Goal: Download file/media

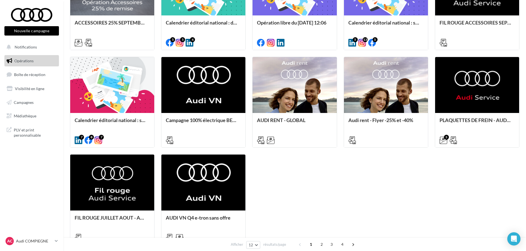
scroll to position [55, 0]
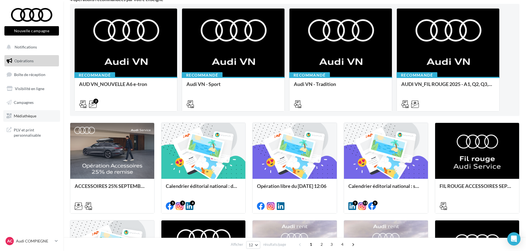
click at [29, 113] on span "Médiathèque" at bounding box center [25, 115] width 23 height 5
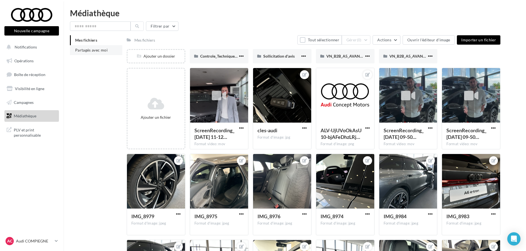
click at [102, 51] on span "Partagés avec moi" at bounding box center [91, 50] width 33 height 5
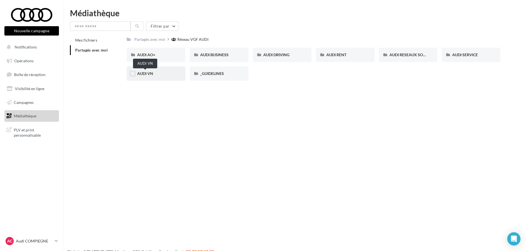
click at [144, 73] on span "AUDI VN" at bounding box center [145, 73] width 16 height 5
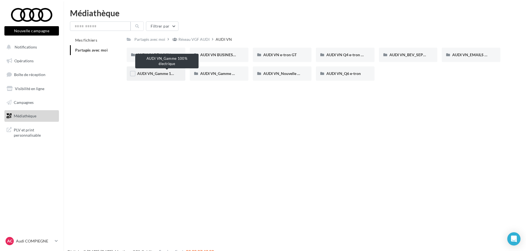
click at [163, 72] on span "AUDI VN_Gamme 100% électrique" at bounding box center [166, 73] width 59 height 5
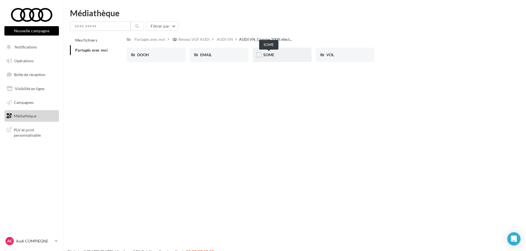
click at [270, 53] on span "SOME" at bounding box center [268, 54] width 11 height 5
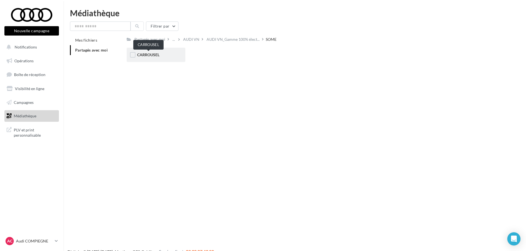
click at [150, 53] on span "CARROUSEL" at bounding box center [148, 54] width 22 height 5
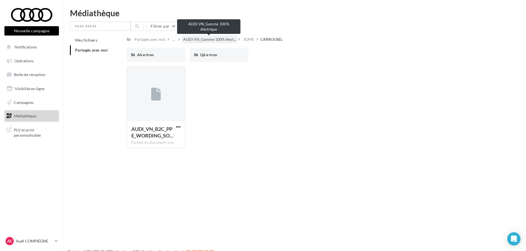
click at [229, 38] on span "AUDI VN_Gamme 100% élect..." at bounding box center [209, 40] width 53 height 6
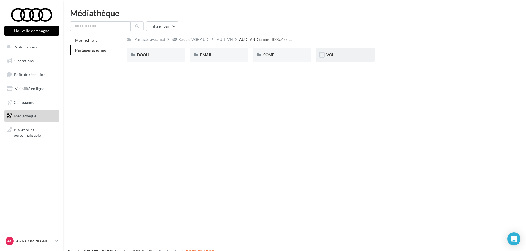
click at [336, 54] on div "VOL" at bounding box center [345, 55] width 38 height 6
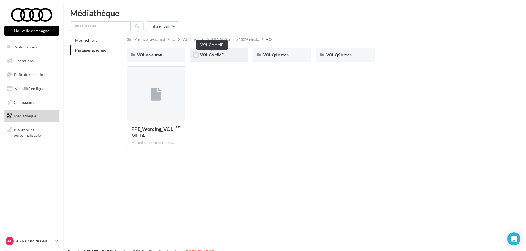
click at [214, 56] on span "VOL GAMME" at bounding box center [211, 54] width 23 height 5
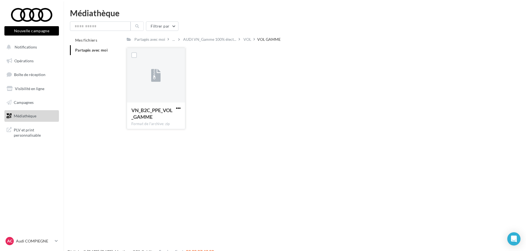
click at [177, 107] on span "button" at bounding box center [178, 108] width 5 height 5
click at [170, 119] on button "Télécharger" at bounding box center [154, 119] width 55 height 14
click at [198, 37] on span "AUDI VN_Gamme 100% élect..." at bounding box center [209, 40] width 53 height 6
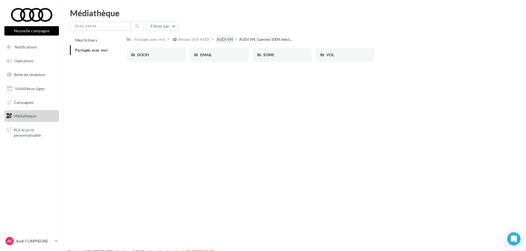
click at [223, 39] on div "AUDI VN" at bounding box center [225, 40] width 16 height 6
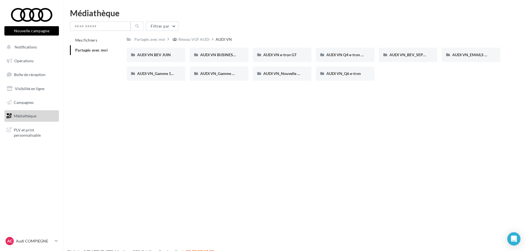
click at [402, 142] on div "Nouvelle campagne Nouvelle campagne Notifications Opérations Boîte de réception…" at bounding box center [263, 134] width 526 height 251
click at [404, 52] on span "AUDI VN_BEV_SEPTEMBRE" at bounding box center [413, 54] width 49 height 5
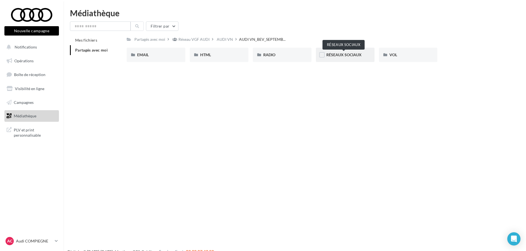
click at [348, 54] on span "RÉSEAUX SOCIAUX" at bounding box center [343, 54] width 35 height 5
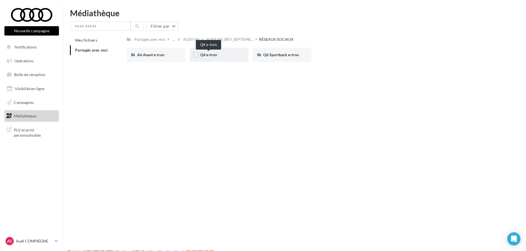
click at [211, 54] on span "Q4 e-tron" at bounding box center [208, 54] width 17 height 5
click at [212, 52] on div "POST LINK" at bounding box center [219, 55] width 38 height 6
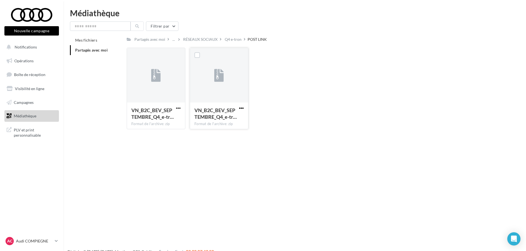
click at [242, 107] on span "button" at bounding box center [241, 108] width 5 height 5
click at [233, 116] on button "Télécharger" at bounding box center [217, 119] width 55 height 14
click at [172, 215] on div "Nouvelle campagne Nouvelle campagne Notifications Opérations Boîte de réception…" at bounding box center [263, 134] width 526 height 251
click at [205, 35] on div "RÉSEAUX SOCIAUX" at bounding box center [200, 39] width 37 height 8
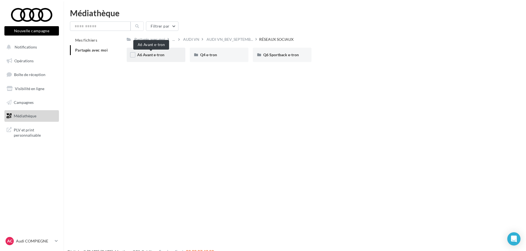
click at [151, 55] on span "A6 Avant e-tron" at bounding box center [150, 54] width 27 height 5
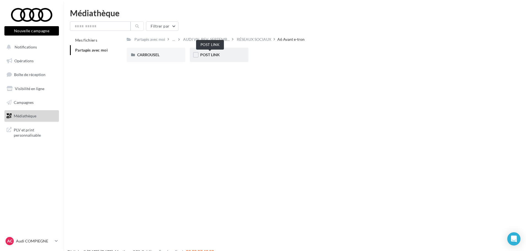
click at [209, 54] on span "POST LINK" at bounding box center [210, 54] width 20 height 5
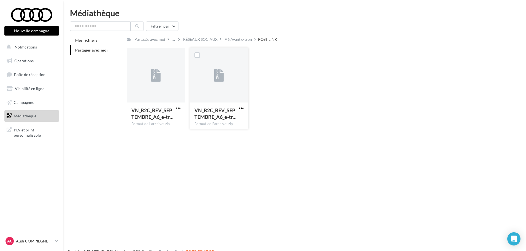
click at [242, 107] on span "button" at bounding box center [241, 108] width 5 height 5
click at [210, 118] on button "Télécharger" at bounding box center [217, 119] width 55 height 14
click at [208, 40] on div "RÉSEAUX SOCIAUX" at bounding box center [200, 40] width 34 height 6
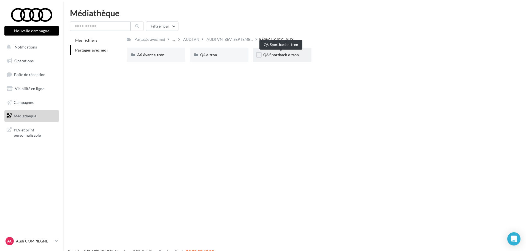
click at [285, 52] on span "Q6 Sportback e-tron" at bounding box center [281, 54] width 36 height 5
click at [217, 55] on span "POST LINK" at bounding box center [210, 54] width 20 height 5
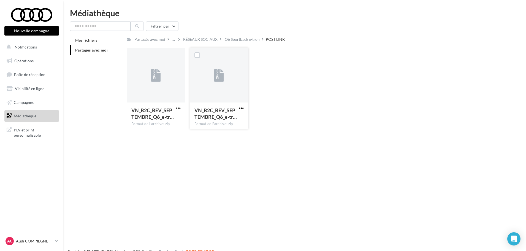
click at [240, 107] on span "button" at bounding box center [241, 108] width 5 height 5
click at [228, 119] on button "Télécharger" at bounding box center [217, 119] width 55 height 14
click at [179, 105] on div at bounding box center [178, 108] width 7 height 6
click at [178, 108] on span "button" at bounding box center [178, 108] width 5 height 5
click at [174, 121] on button "Télécharger" at bounding box center [154, 119] width 55 height 14
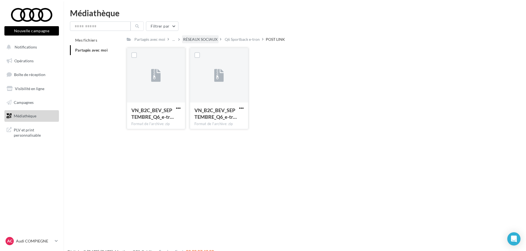
click at [193, 39] on div "RÉSEAUX SOCIAUX" at bounding box center [200, 40] width 34 height 6
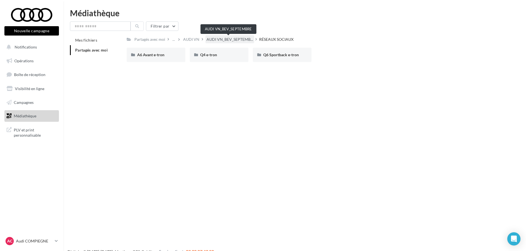
click at [212, 39] on span "AUDI VN_BEV_SEPTEMB..." at bounding box center [230, 40] width 47 height 6
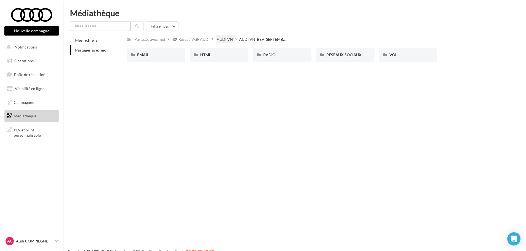
click at [222, 38] on div "AUDI VN" at bounding box center [225, 40] width 16 height 6
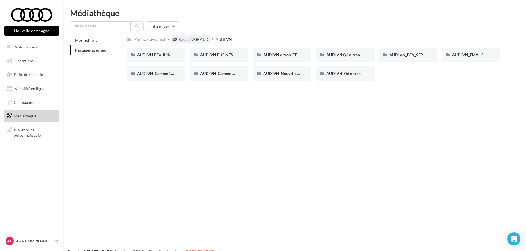
click at [202, 38] on div "Réseau VGF AUDI" at bounding box center [193, 40] width 31 height 6
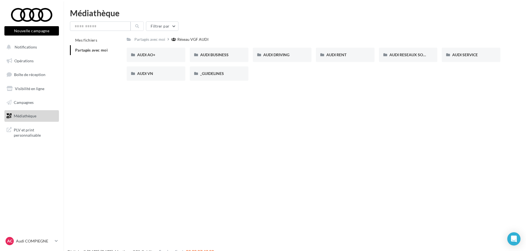
click at [209, 150] on div "Nouvelle campagne Nouvelle campagne Notifications Opérations Boîte de réception…" at bounding box center [263, 134] width 526 height 251
click at [410, 51] on div "AUDI RESEAUX SOCIAUX" at bounding box center [408, 55] width 59 height 14
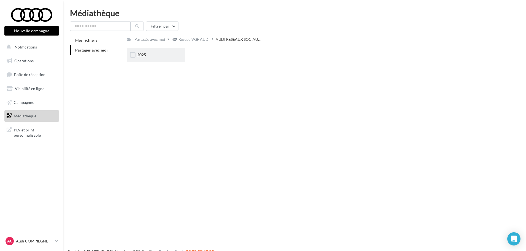
click at [164, 54] on div "2025" at bounding box center [156, 55] width 38 height 6
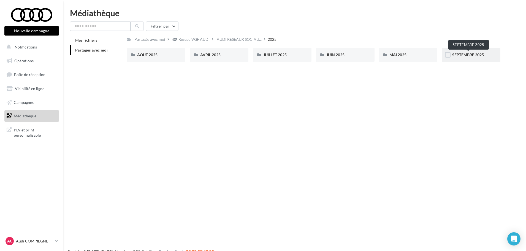
click at [481, 53] on span "SEPTEMBRE 2025" at bounding box center [468, 54] width 32 height 5
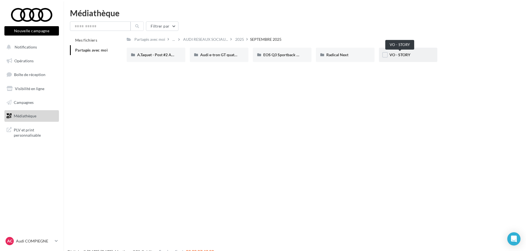
click at [401, 54] on span "VO - STORY" at bounding box center [399, 54] width 21 height 5
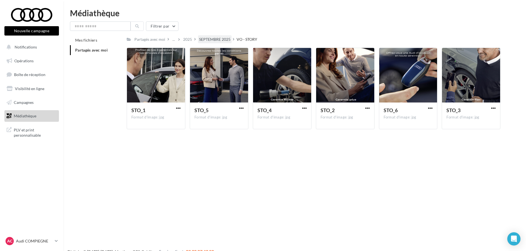
click at [215, 37] on div "SEPTEMBRE 2025" at bounding box center [214, 40] width 31 height 6
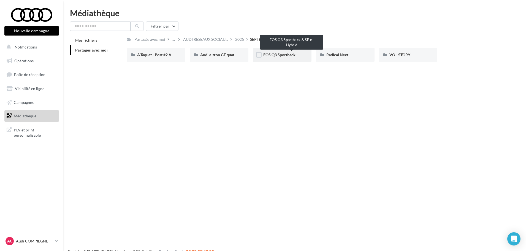
click at [275, 53] on span "EOS Q3 Sportback & SB e-Hybrid" at bounding box center [292, 54] width 58 height 5
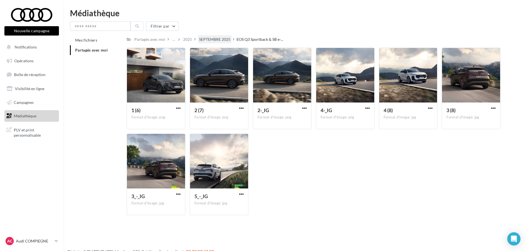
click at [222, 38] on div "SEPTEMBRE 2025" at bounding box center [214, 40] width 31 height 6
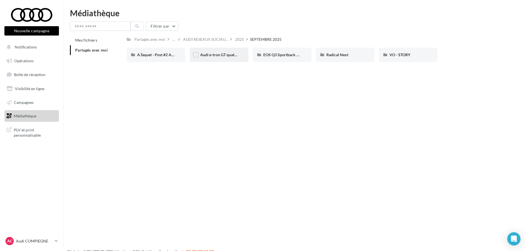
click at [220, 58] on div "Audi e-tron GT quattro" at bounding box center [219, 55] width 38 height 6
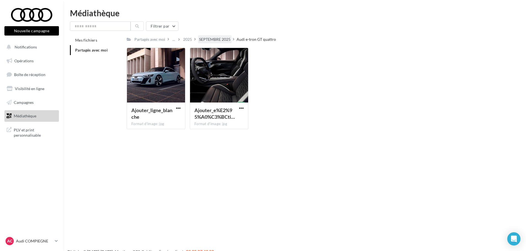
click at [212, 39] on div "SEPTEMBRE 2025" at bounding box center [214, 40] width 31 height 6
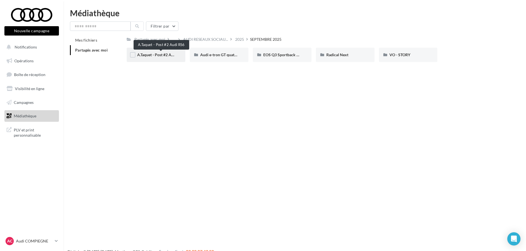
click at [149, 54] on span "A.Taquet - Post #2 Audi RS6" at bounding box center [160, 54] width 47 height 5
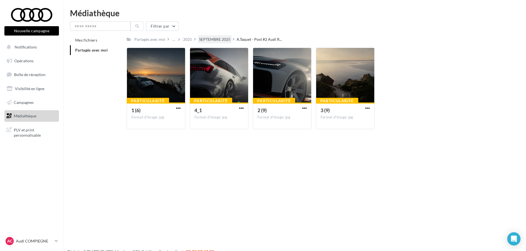
click at [221, 39] on div "SEPTEMBRE 2025" at bounding box center [214, 40] width 31 height 6
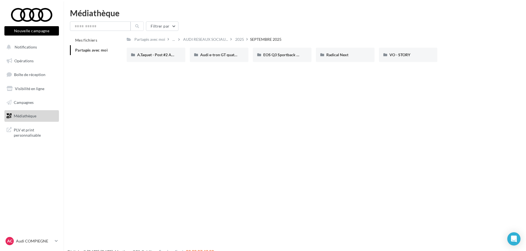
click at [238, 39] on div "2025" at bounding box center [239, 40] width 9 height 6
click at [146, 52] on div "AOUT 2025" at bounding box center [156, 55] width 59 height 14
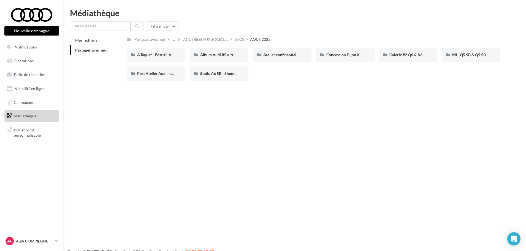
click at [329, 110] on div "Nouvelle campagne Nouvelle campagne Notifications Opérations Boîte de réception…" at bounding box center [263, 134] width 526 height 251
click at [208, 39] on span "AUDI RESEAUX SOCIAU..." at bounding box center [205, 40] width 45 height 6
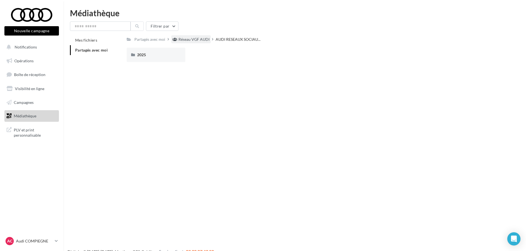
click at [203, 37] on div "Réseau VGF AUDI" at bounding box center [193, 40] width 31 height 6
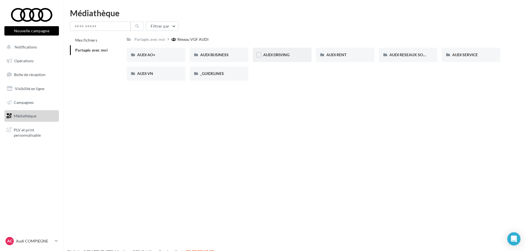
click at [291, 52] on div "AUDI DRIVING" at bounding box center [282, 55] width 38 height 6
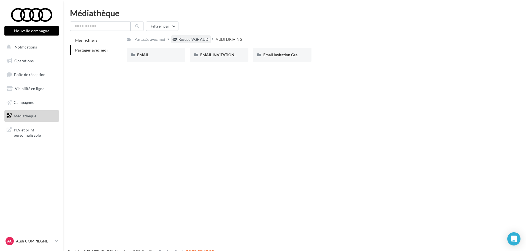
click at [199, 40] on div "Réseau VGF AUDI" at bounding box center [193, 40] width 31 height 6
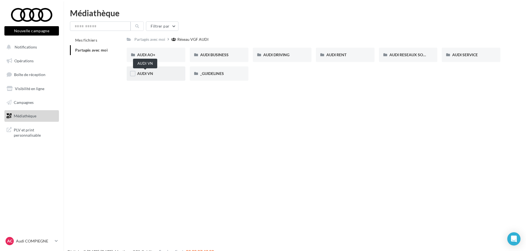
click at [144, 73] on span "AUDI VN" at bounding box center [145, 73] width 16 height 5
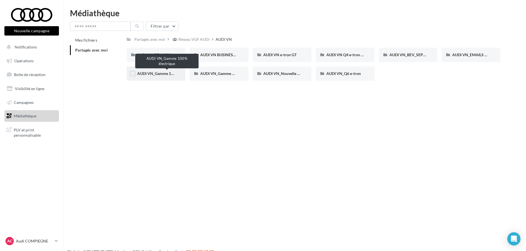
click at [163, 74] on span "AUDI VN_Gamme 100% électrique" at bounding box center [166, 73] width 59 height 5
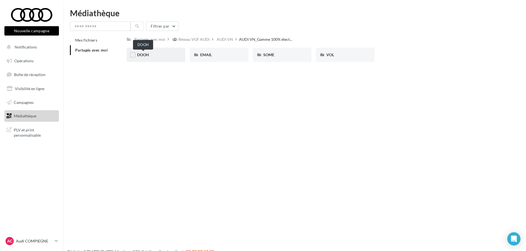
click at [144, 55] on span "DOOH" at bounding box center [143, 54] width 12 height 5
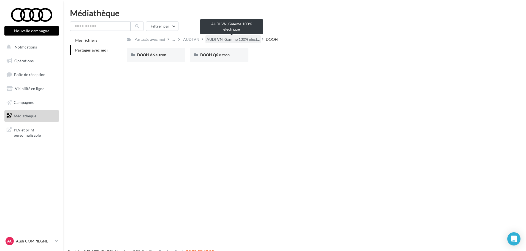
click at [239, 39] on span "AUDI VN_Gamme 100% élect..." at bounding box center [233, 40] width 53 height 6
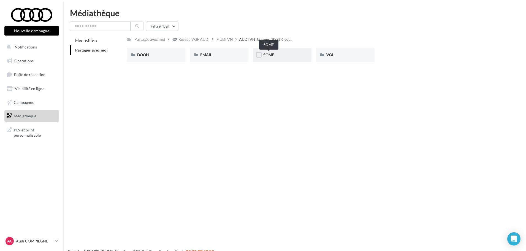
click at [269, 56] on span "SOME" at bounding box center [268, 54] width 11 height 5
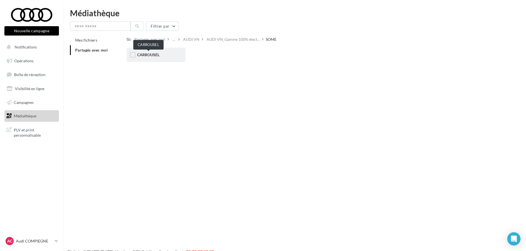
click at [145, 55] on span "CARROUSEL" at bounding box center [148, 54] width 22 height 5
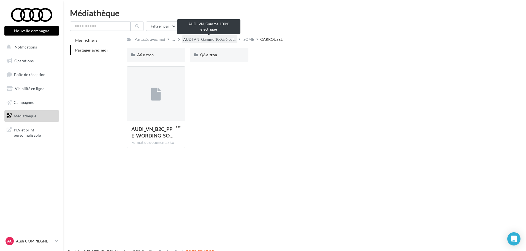
click at [220, 39] on span "AUDI VN_Gamme 100% élect..." at bounding box center [209, 40] width 53 height 6
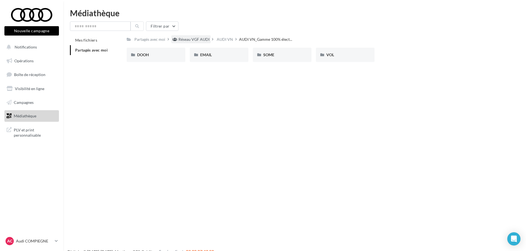
click at [194, 37] on div "Réseau VGF AUDI" at bounding box center [193, 40] width 31 height 6
